Goal: Transaction & Acquisition: Book appointment/travel/reservation

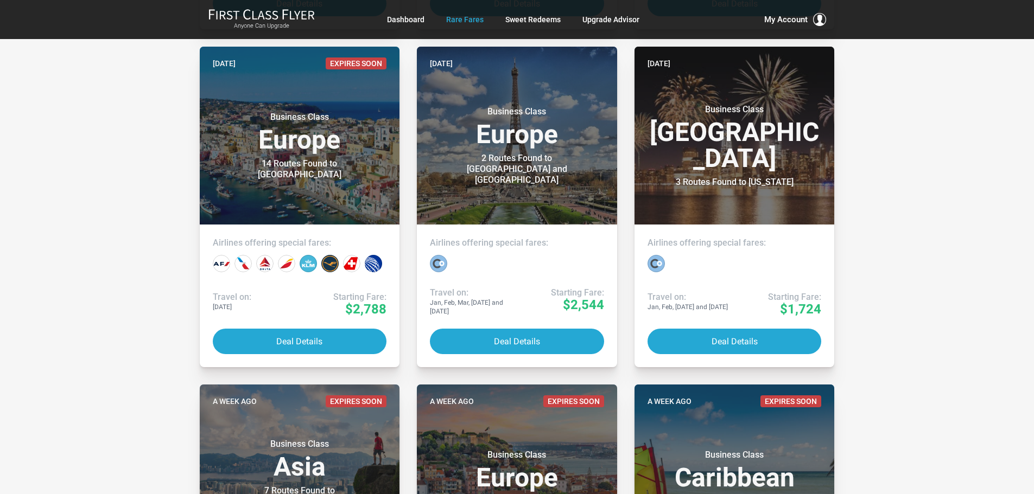
scroll to position [597, 0]
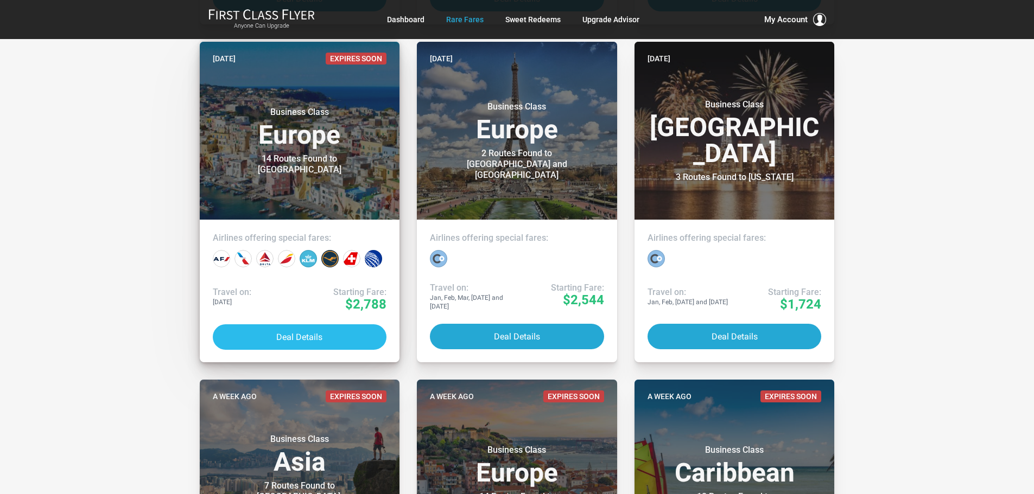
click at [292, 335] on button "Deal Details" at bounding box center [300, 338] width 174 height 26
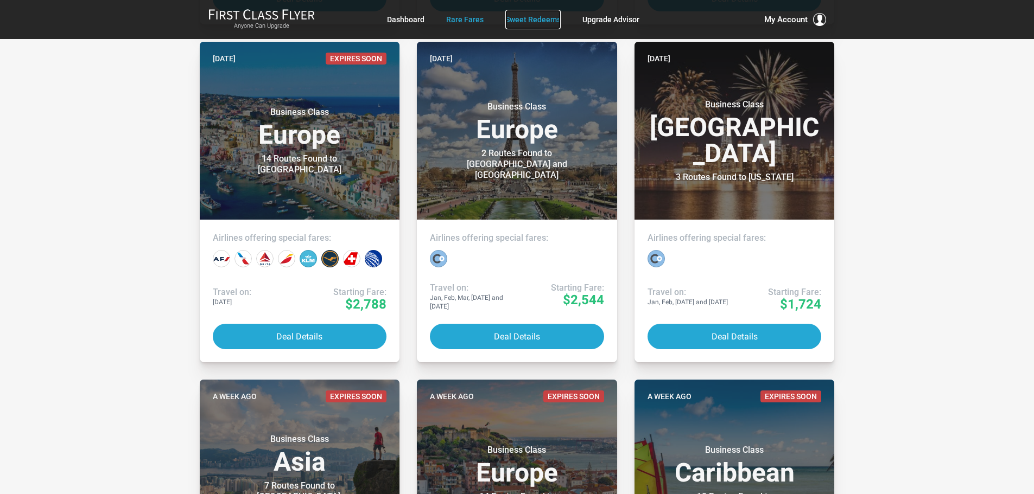
click at [529, 20] on link "Sweet Redeems" at bounding box center [532, 20] width 55 height 20
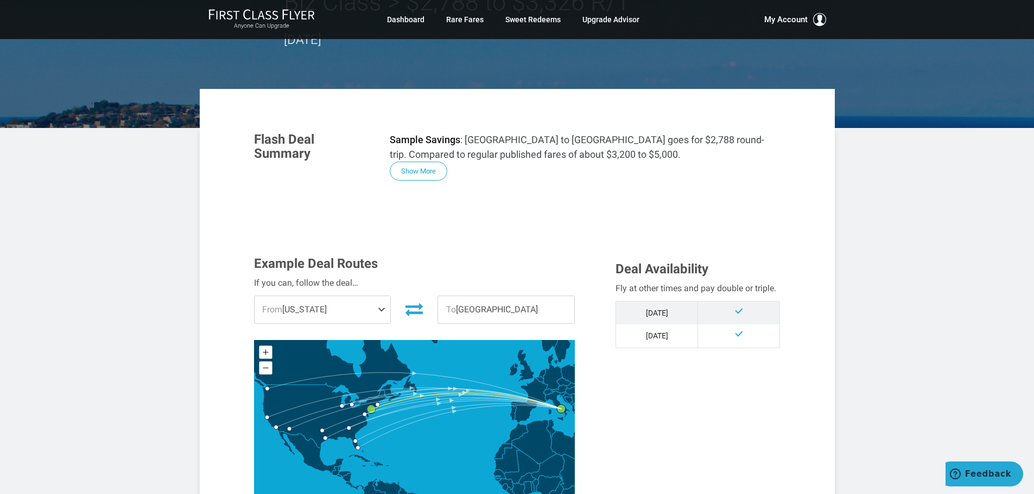
scroll to position [109, 0]
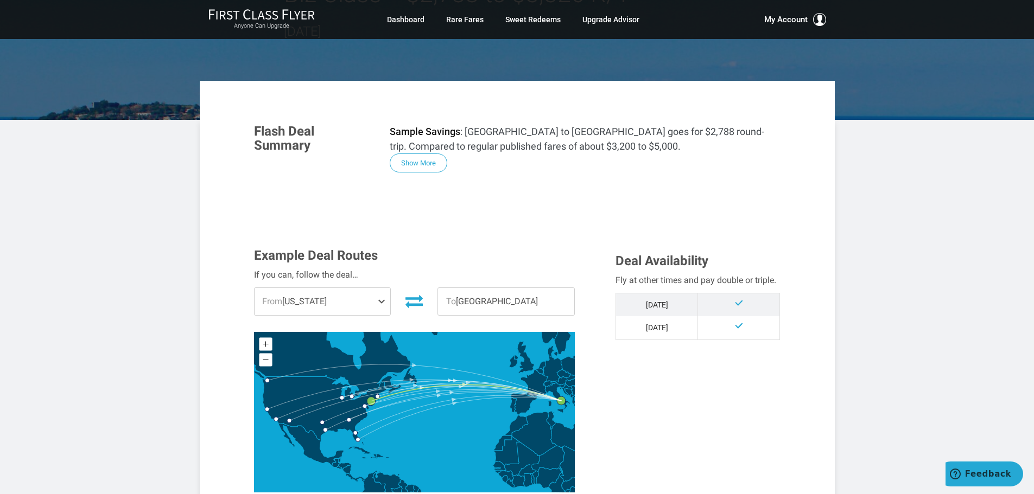
click at [379, 302] on span at bounding box center [383, 301] width 13 height 27
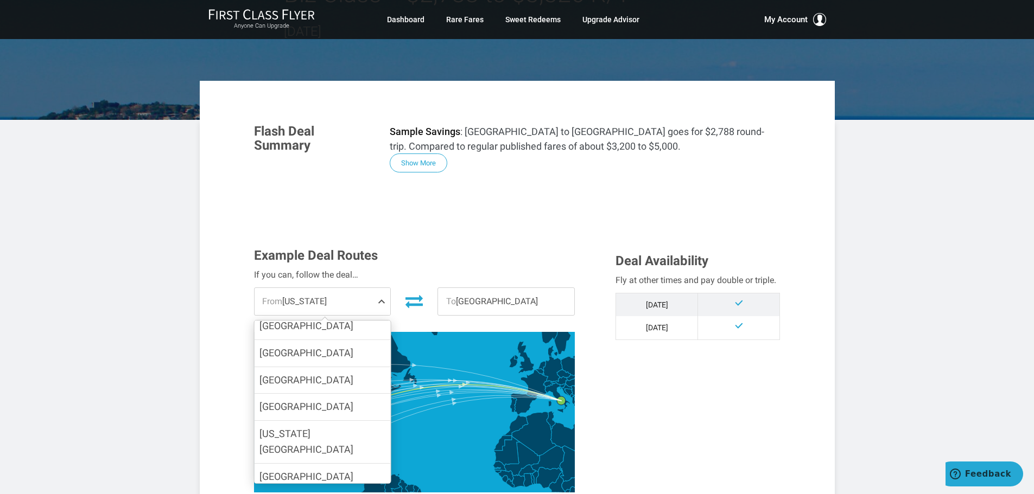
scroll to position [163, 0]
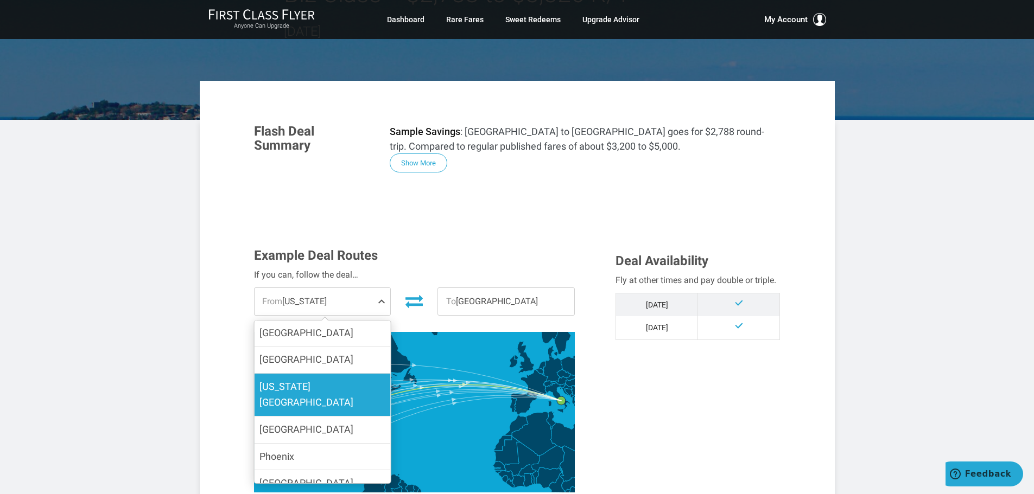
click at [337, 385] on label "Washington DC" at bounding box center [322, 395] width 136 height 42
click at [0, 0] on input "Washington DC" at bounding box center [0, 0] width 0 height 0
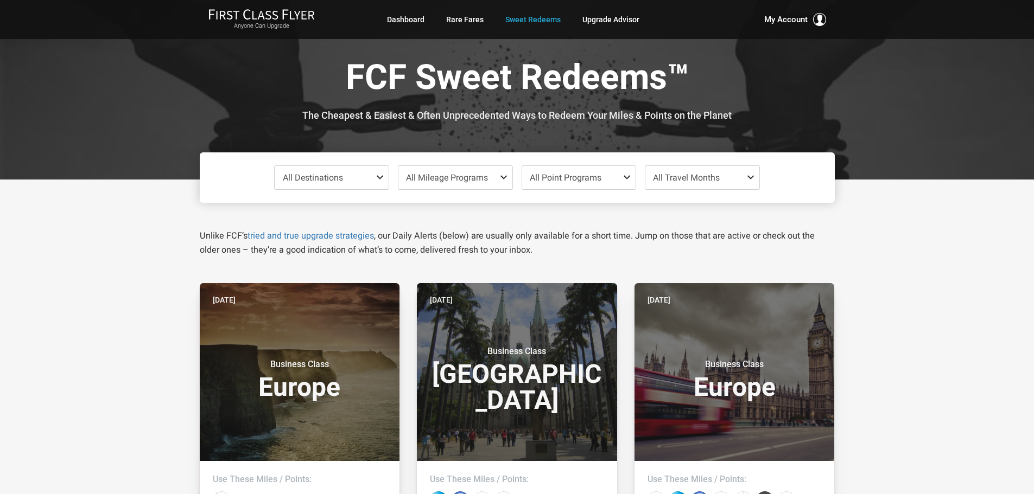
click at [482, 173] on span "All Mileage Programs" at bounding box center [447, 178] width 82 height 10
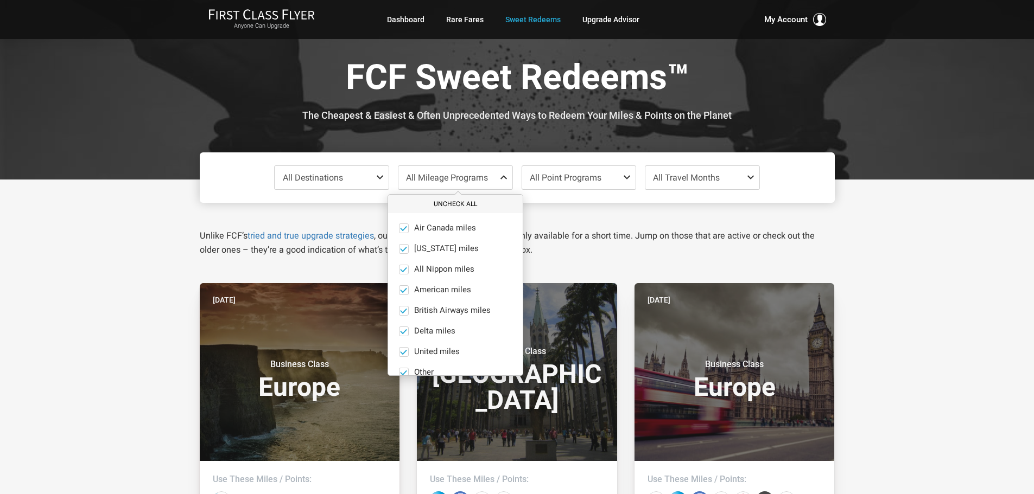
click at [446, 200] on button "Uncheck All" at bounding box center [455, 204] width 135 height 18
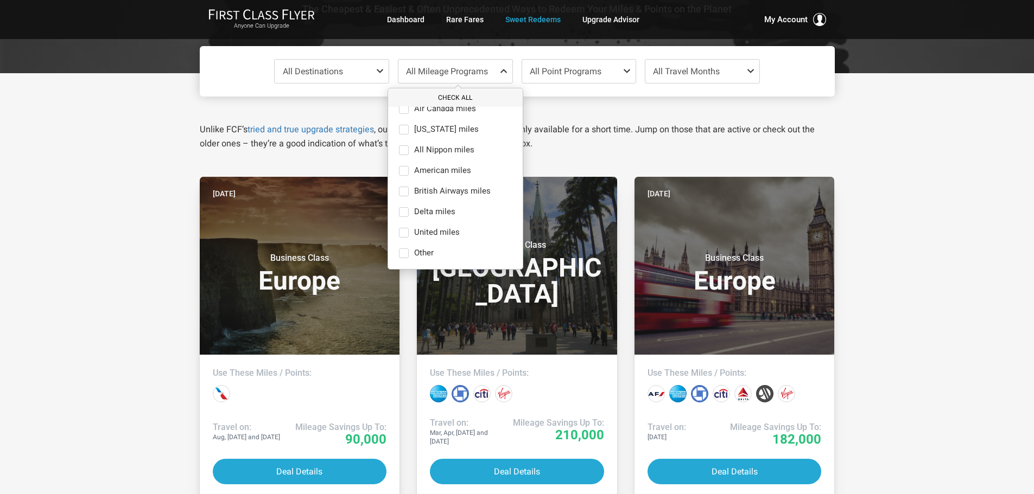
scroll to position [109, 0]
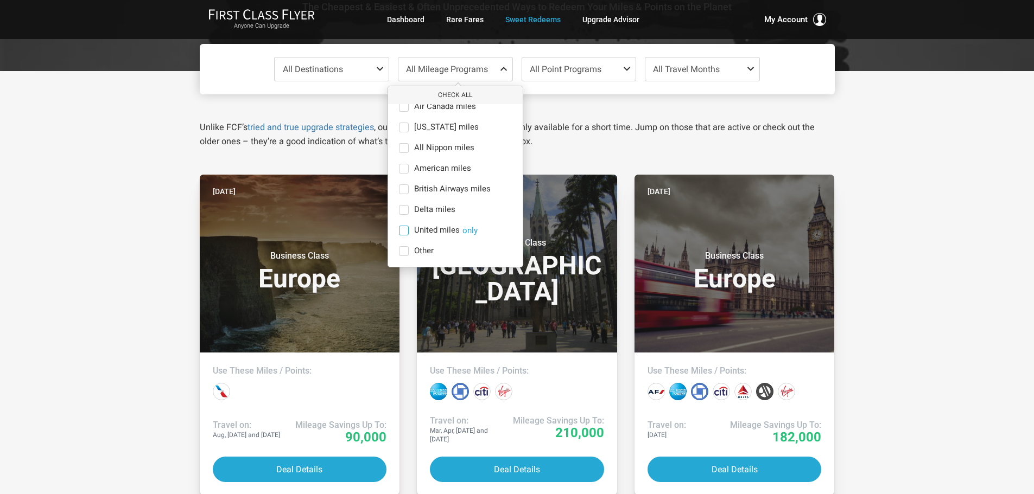
click at [404, 230] on span at bounding box center [404, 231] width 10 height 10
click at [0, 0] on input "United miles only" at bounding box center [0, 0] width 0 height 0
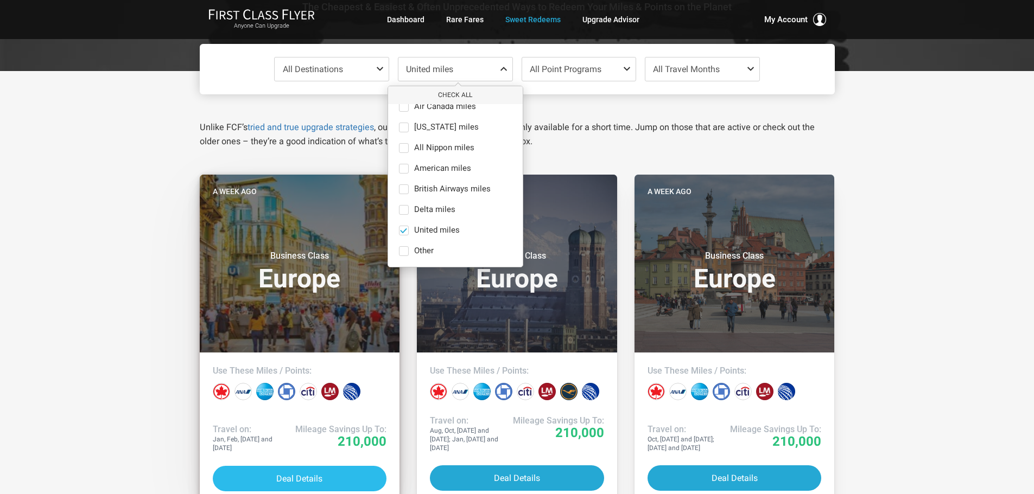
click at [295, 468] on button "Deal Details" at bounding box center [300, 479] width 174 height 26
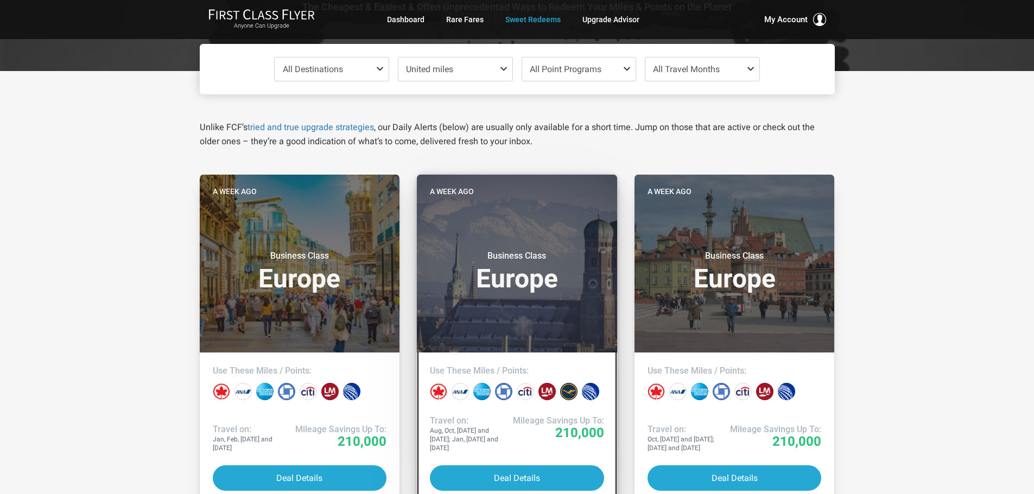
click at [491, 316] on header "A week ago Business Class Europe" at bounding box center [517, 264] width 200 height 178
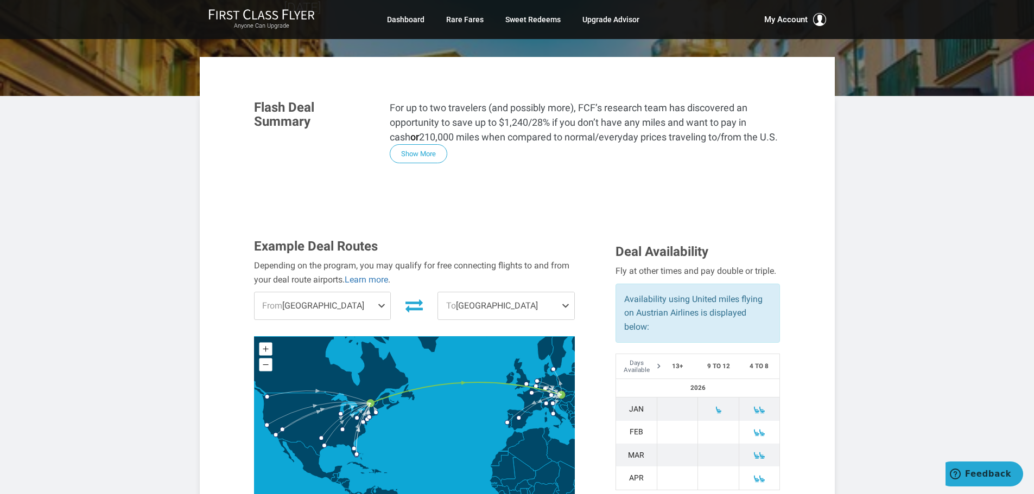
scroll to position [163, 0]
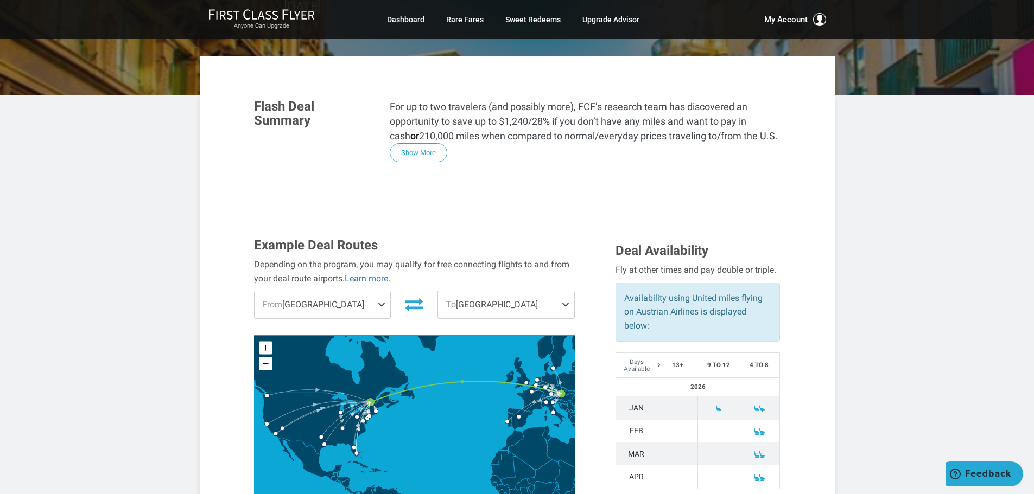
click at [366, 291] on span "From Montreal" at bounding box center [323, 304] width 136 height 27
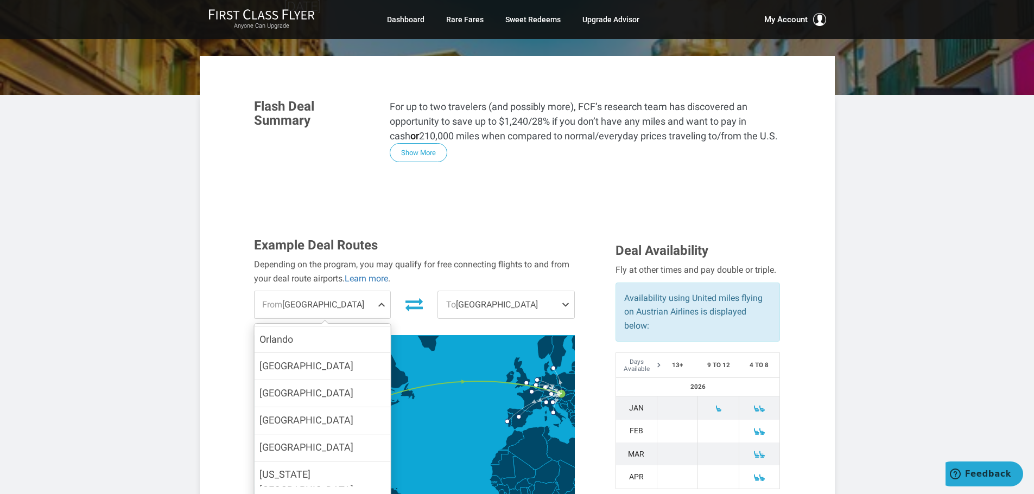
scroll to position [368, 0]
click at [303, 466] on span "Washington DC" at bounding box center [321, 481] width 125 height 31
click at [0, 0] on input "Washington DC" at bounding box center [0, 0] width 0 height 0
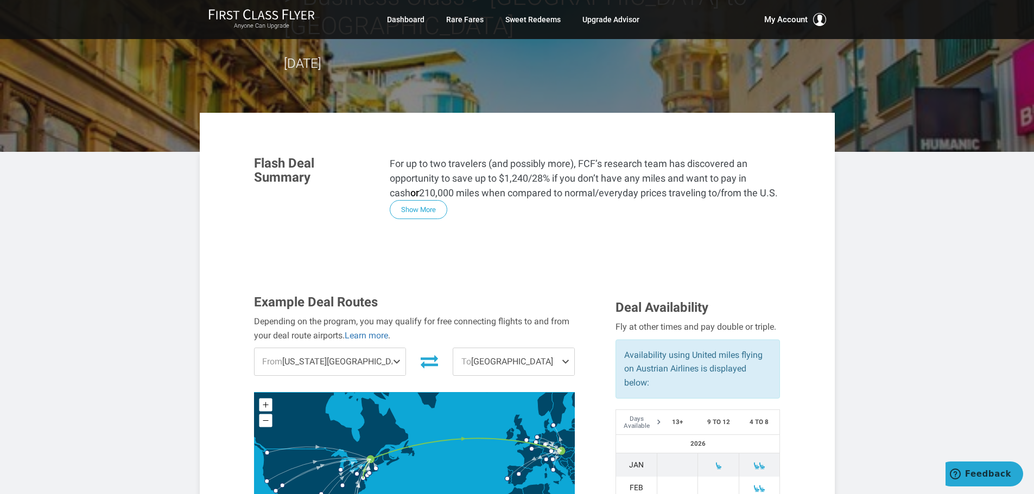
scroll to position [0, 0]
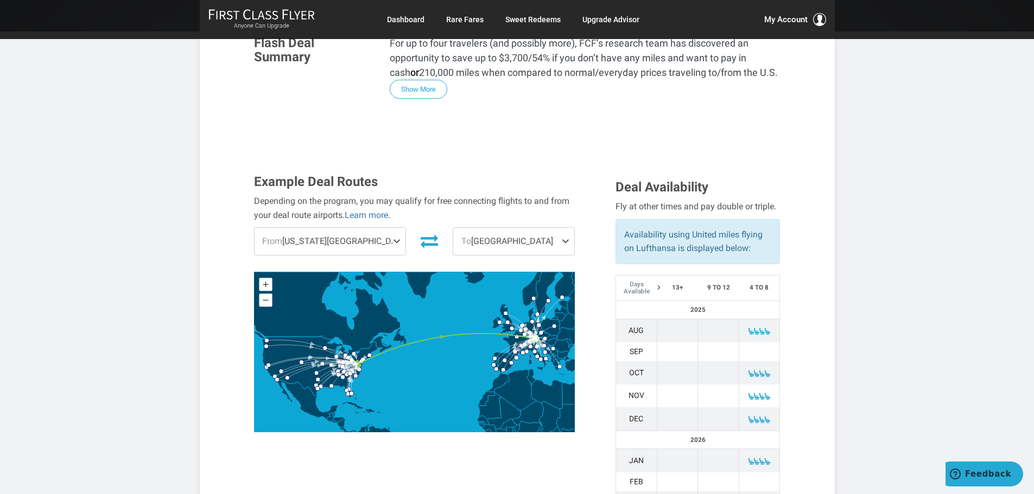
scroll to position [326, 0]
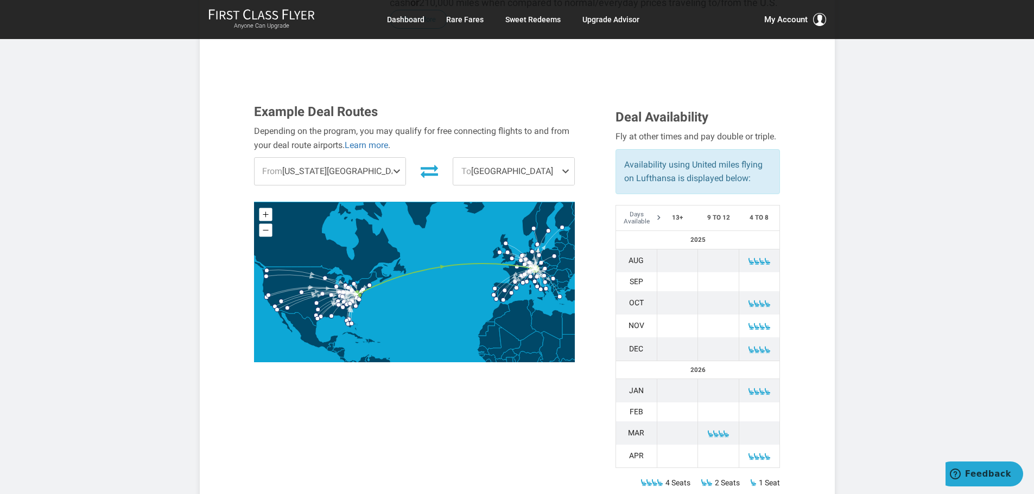
click at [557, 158] on span "To [GEOGRAPHIC_DATA]" at bounding box center [513, 171] width 121 height 27
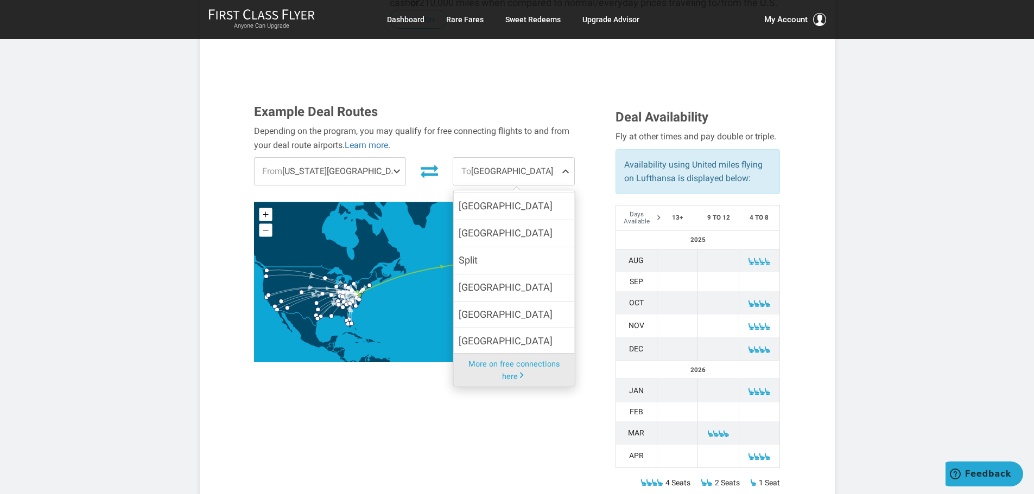
scroll to position [977, 0]
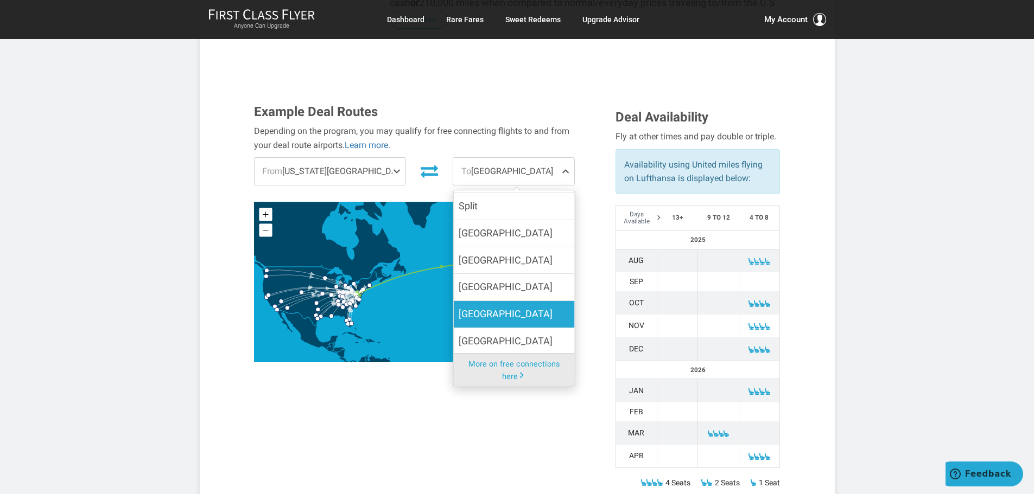
click at [468, 307] on span "[GEOGRAPHIC_DATA]" at bounding box center [506, 315] width 94 height 16
click at [0, 0] on input "[GEOGRAPHIC_DATA]" at bounding box center [0, 0] width 0 height 0
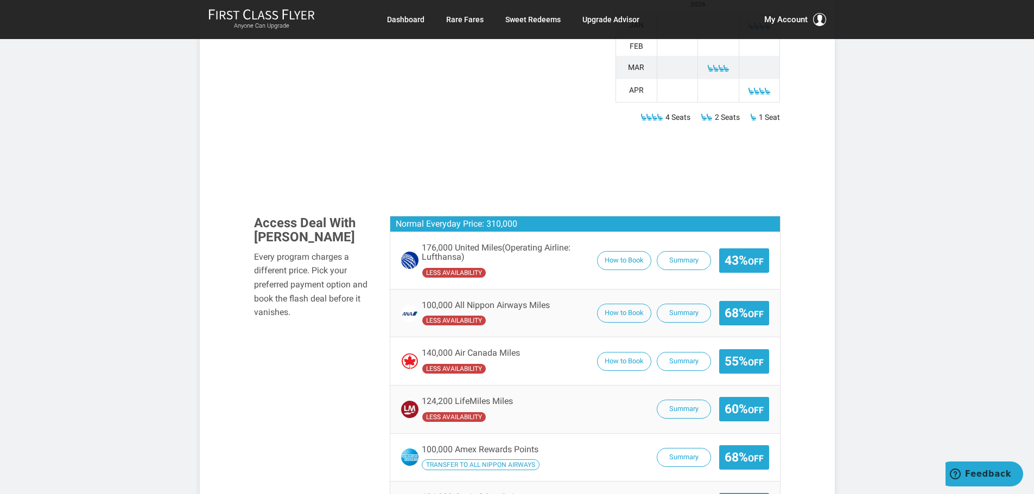
scroll to position [706, 0]
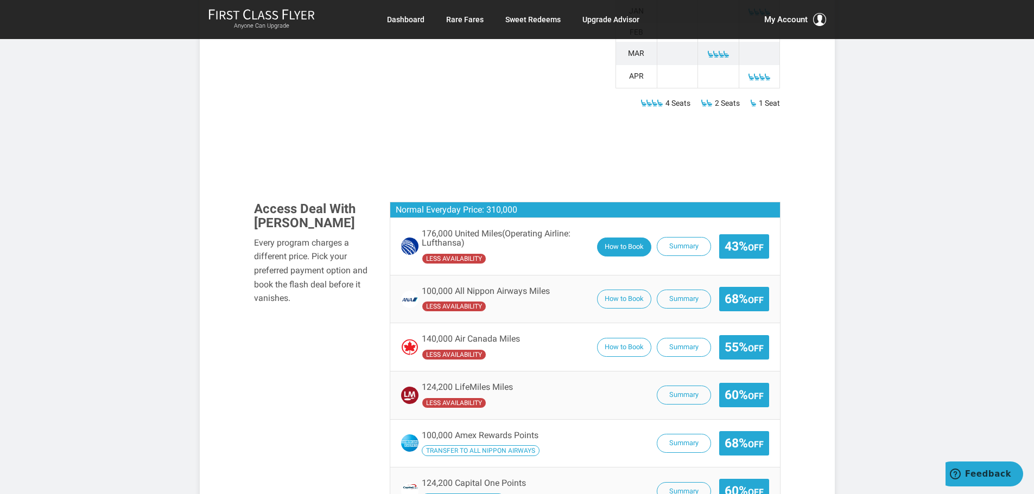
click at [621, 238] on button "How to Book" at bounding box center [624, 247] width 54 height 19
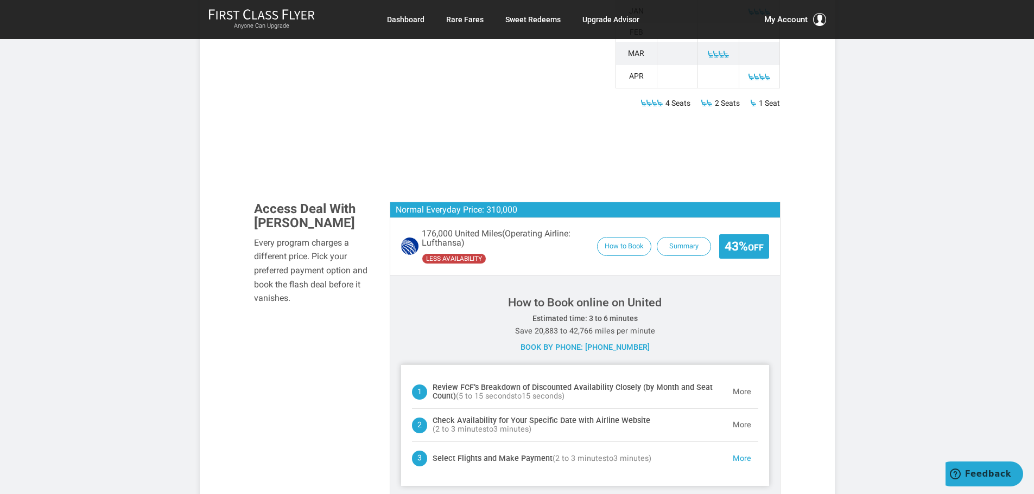
click at [738, 448] on button "More" at bounding box center [742, 459] width 33 height 22
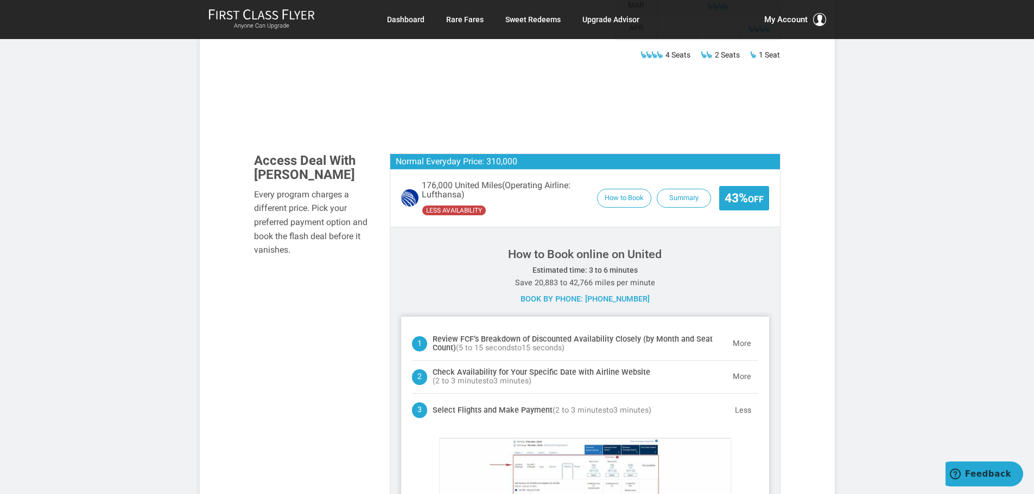
scroll to position [760, 0]
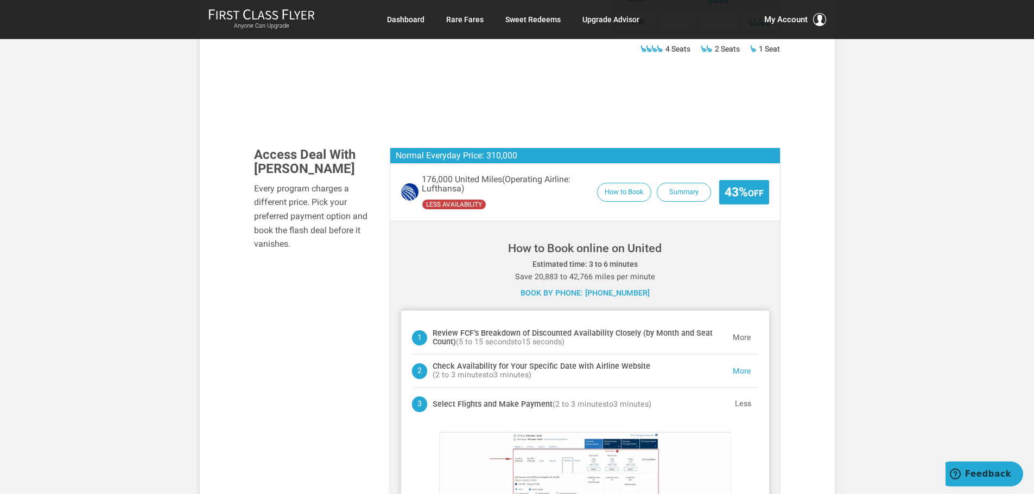
click at [741, 361] on button "More" at bounding box center [742, 372] width 33 height 22
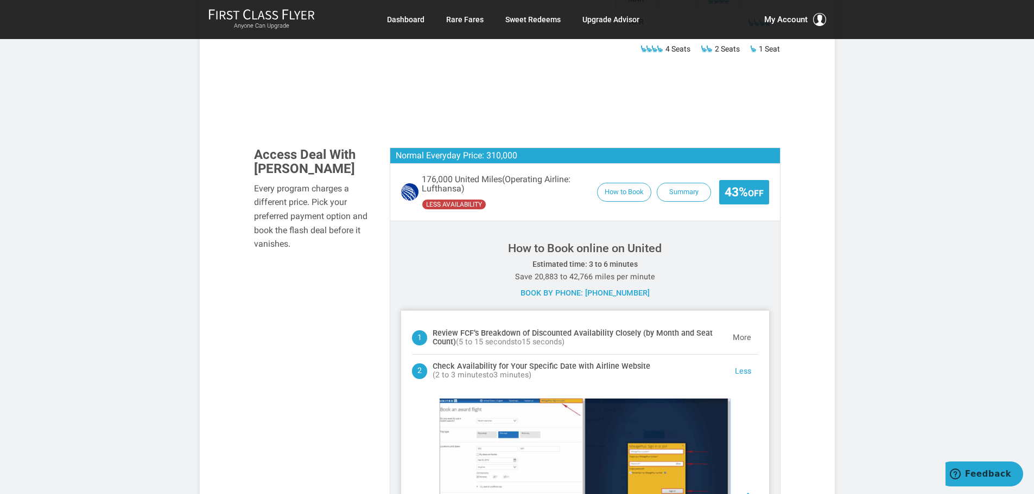
scroll to position [989, 0]
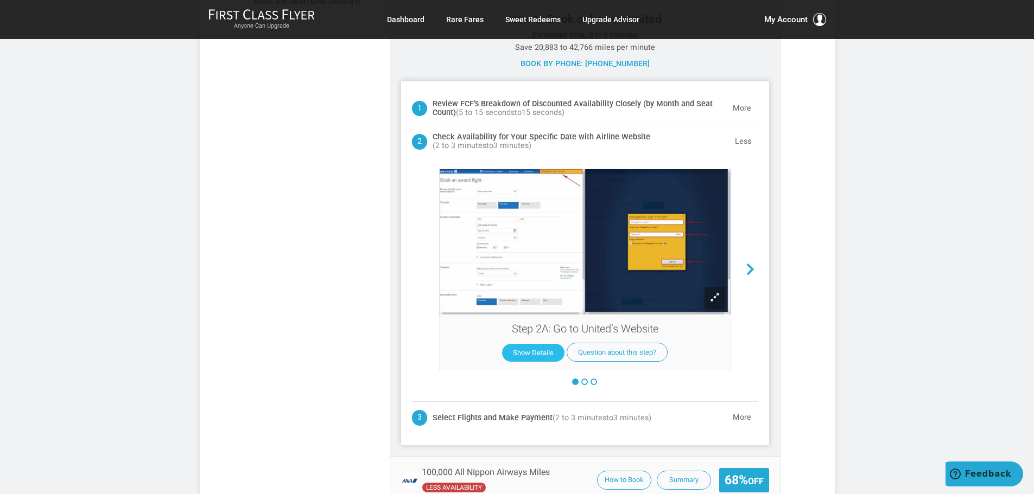
click at [526, 344] on button "Show Details" at bounding box center [533, 353] width 62 height 18
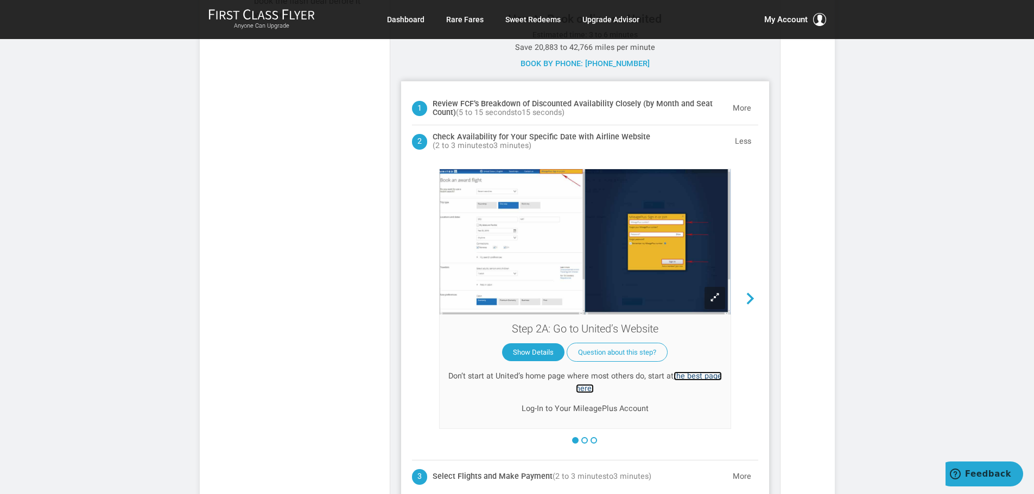
click at [693, 372] on link "the best page here." at bounding box center [649, 383] width 146 height 22
